Goal: Task Accomplishment & Management: Manage account settings

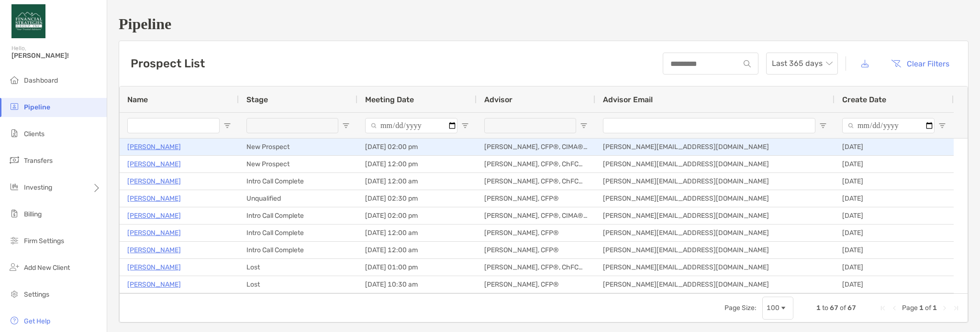
click at [150, 149] on p "[PERSON_NAME]" at bounding box center [154, 147] width 54 height 12
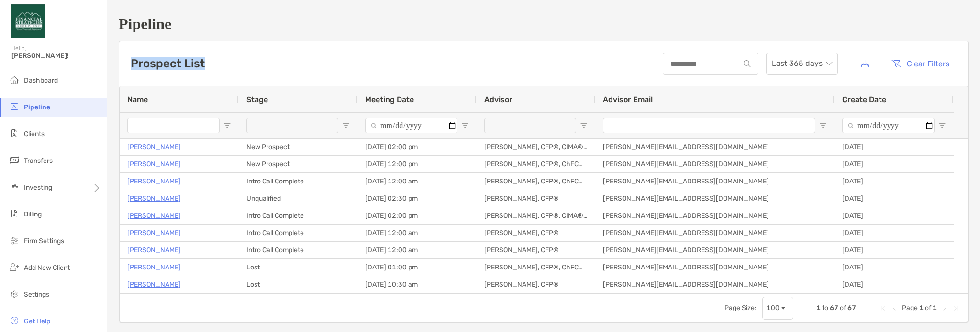
drag, startPoint x: 150, startPoint y: 149, endPoint x: 522, endPoint y: 37, distance: 388.2
click at [522, 37] on div "Pipeline Prospect List Last 365 days Clear Filters 1 to 67 of 67. Page 1 of 1 N…" at bounding box center [543, 169] width 873 height 339
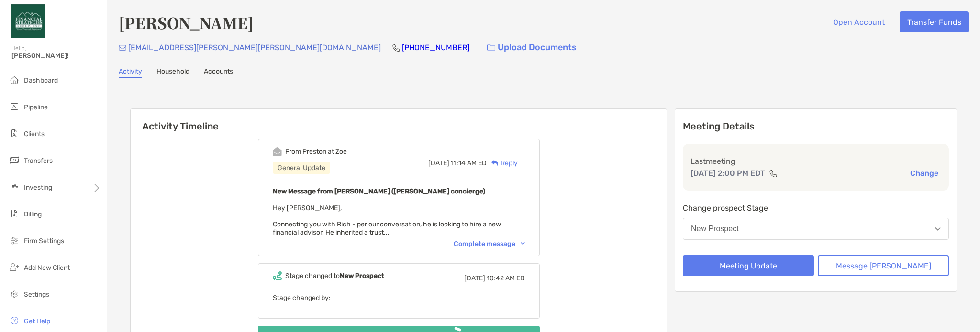
click at [173, 73] on link "Household" at bounding box center [172, 72] width 33 height 11
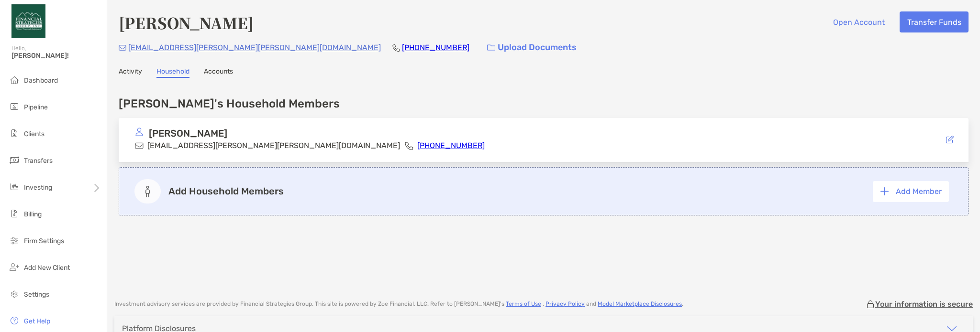
click at [222, 70] on link "Accounts" at bounding box center [218, 72] width 29 height 11
